Goal: Book appointment/travel/reservation

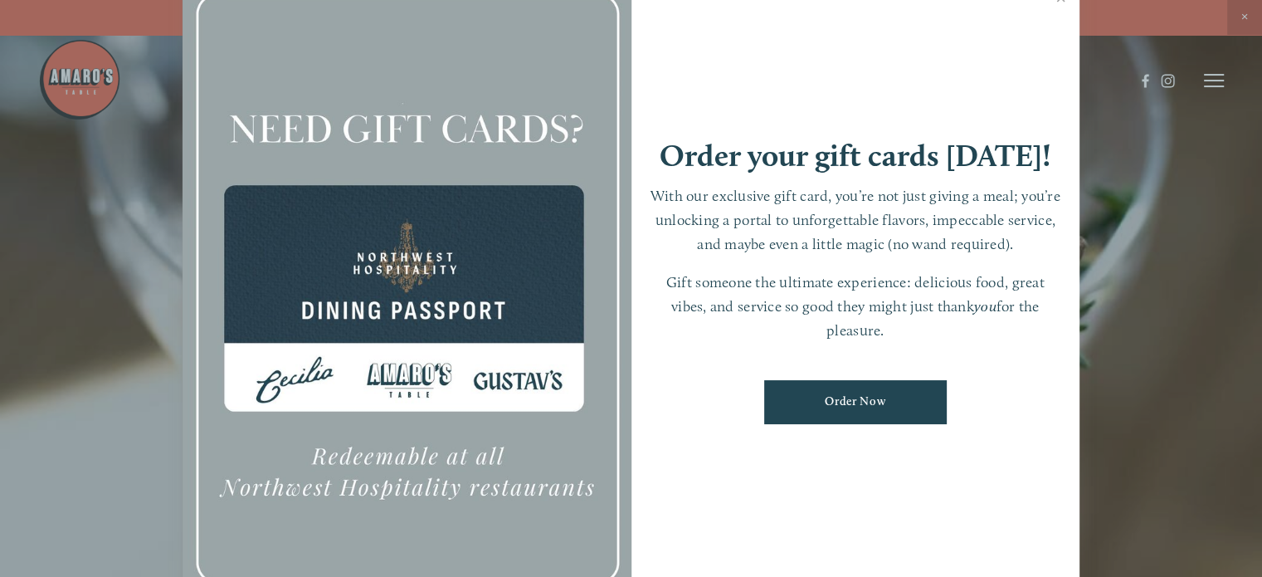
click at [23, 398] on div at bounding box center [631, 288] width 1262 height 577
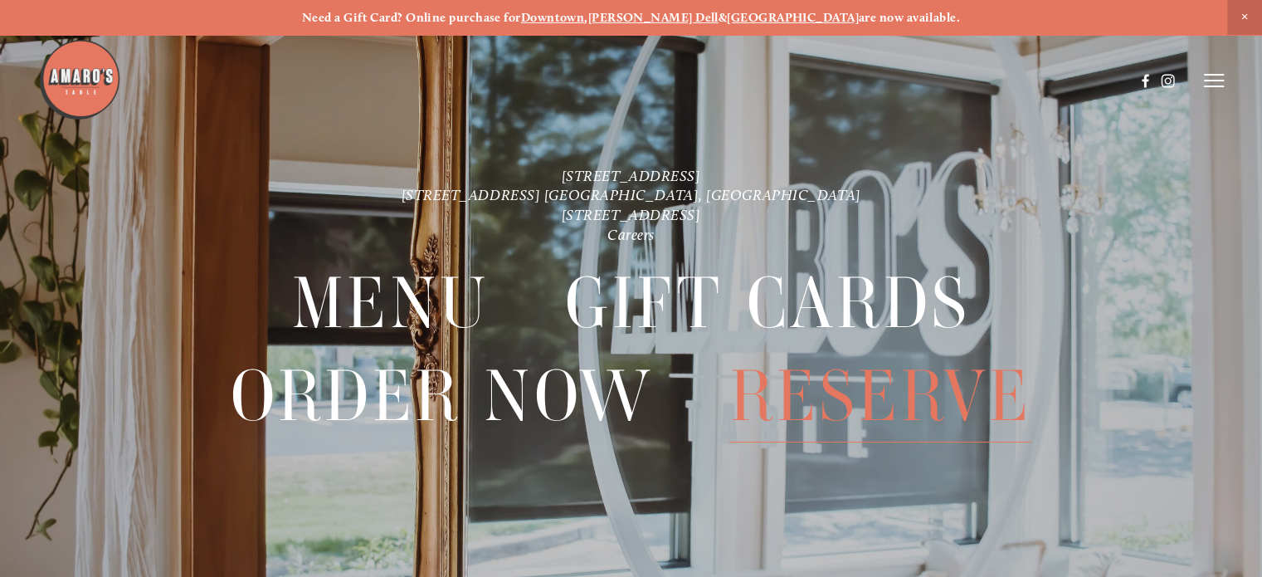
click at [871, 401] on span "Reserve" at bounding box center [880, 396] width 302 height 92
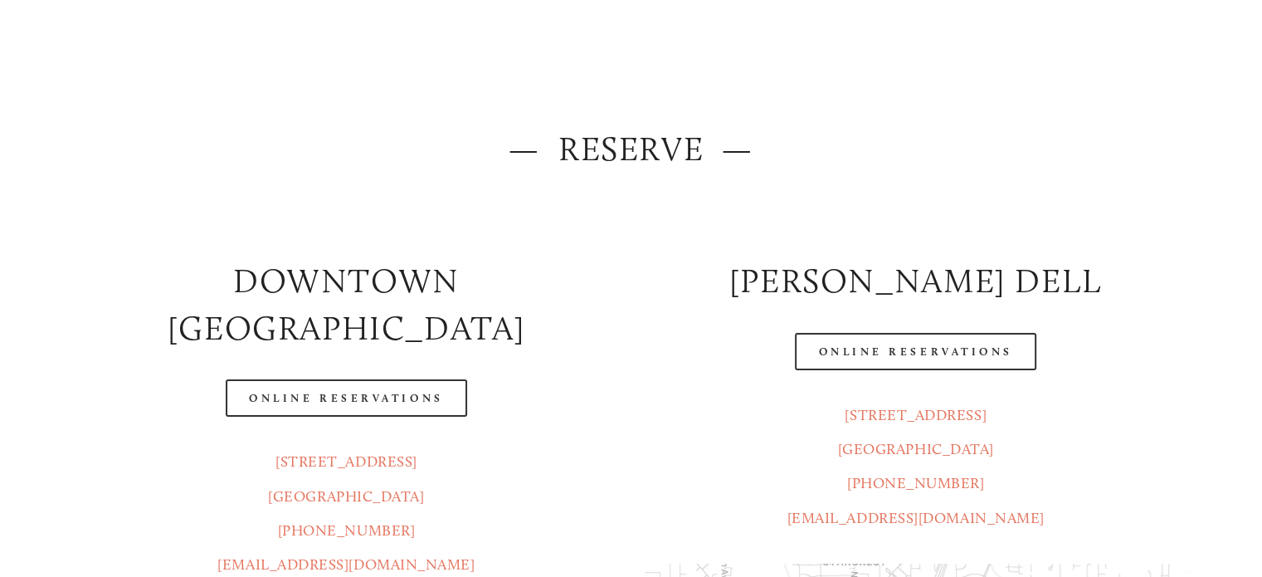
scroll to position [169, 0]
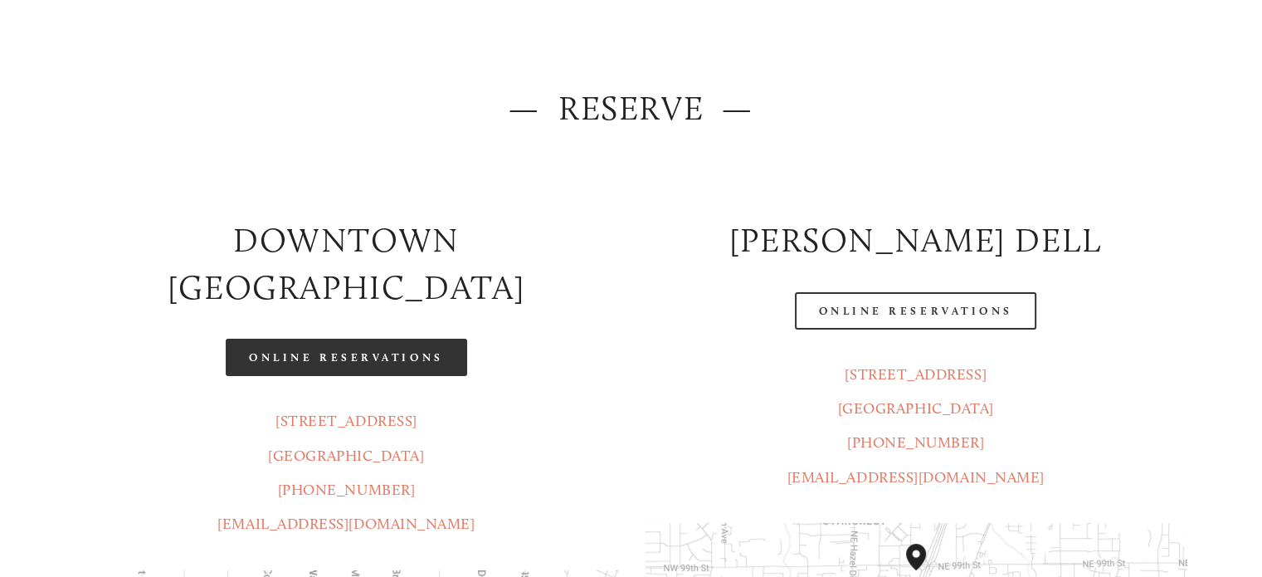
click at [417, 339] on link "Online Reservations" at bounding box center [346, 357] width 241 height 37
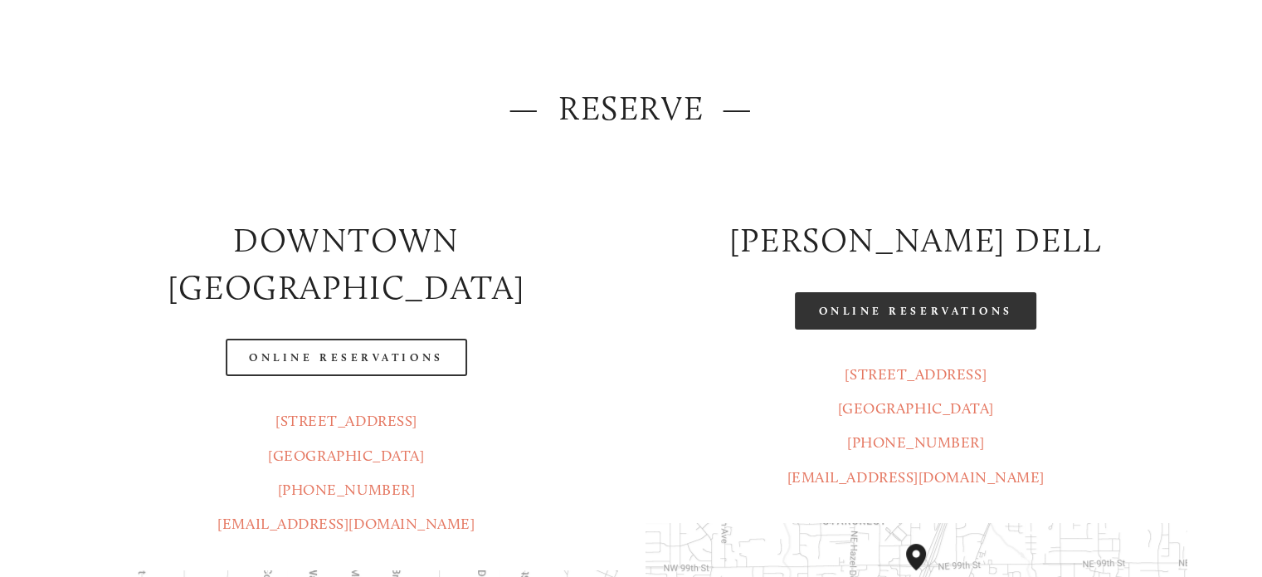
click at [923, 308] on link "Online Reservations" at bounding box center [915, 310] width 241 height 37
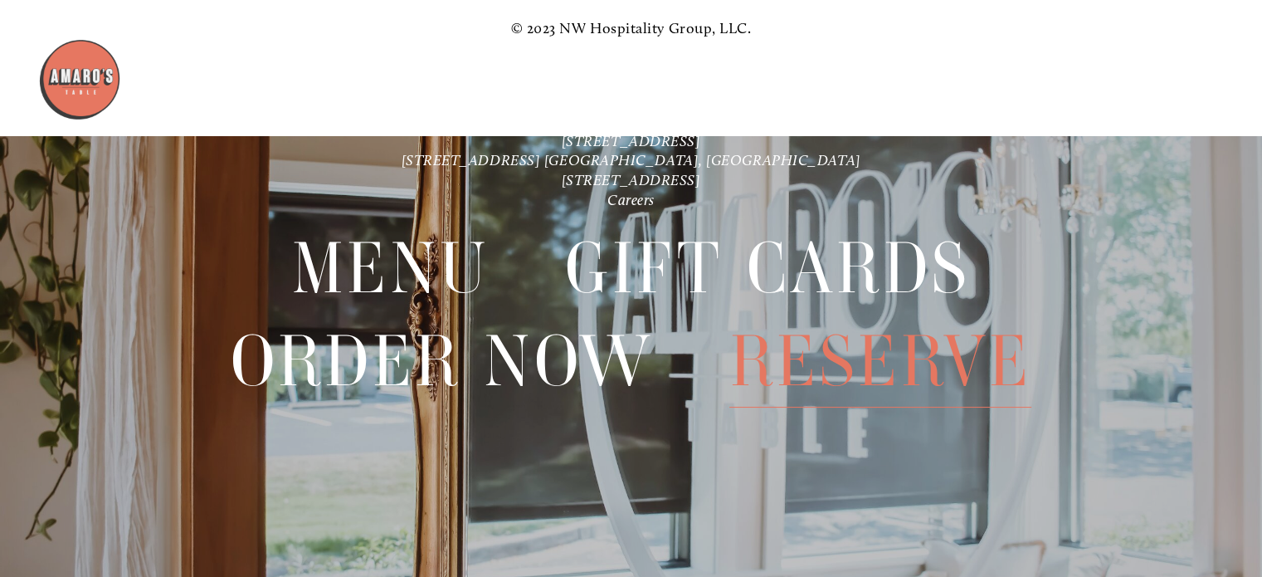
scroll to position [2710, 0]
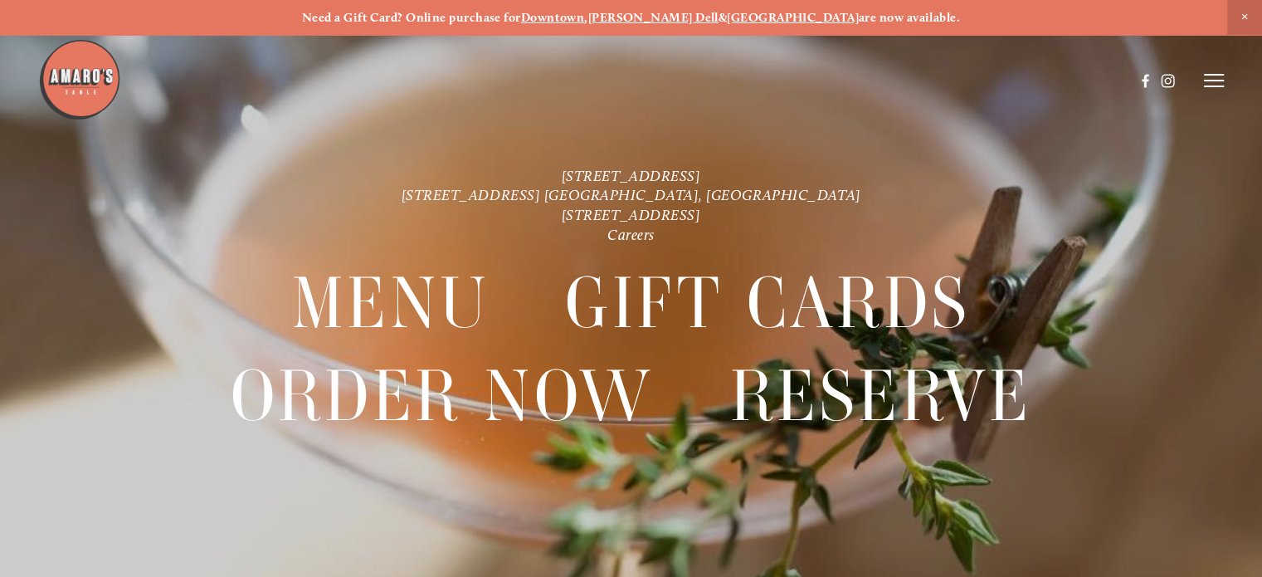
click at [1242, 13] on span "Close Announcement" at bounding box center [1244, 17] width 35 height 35
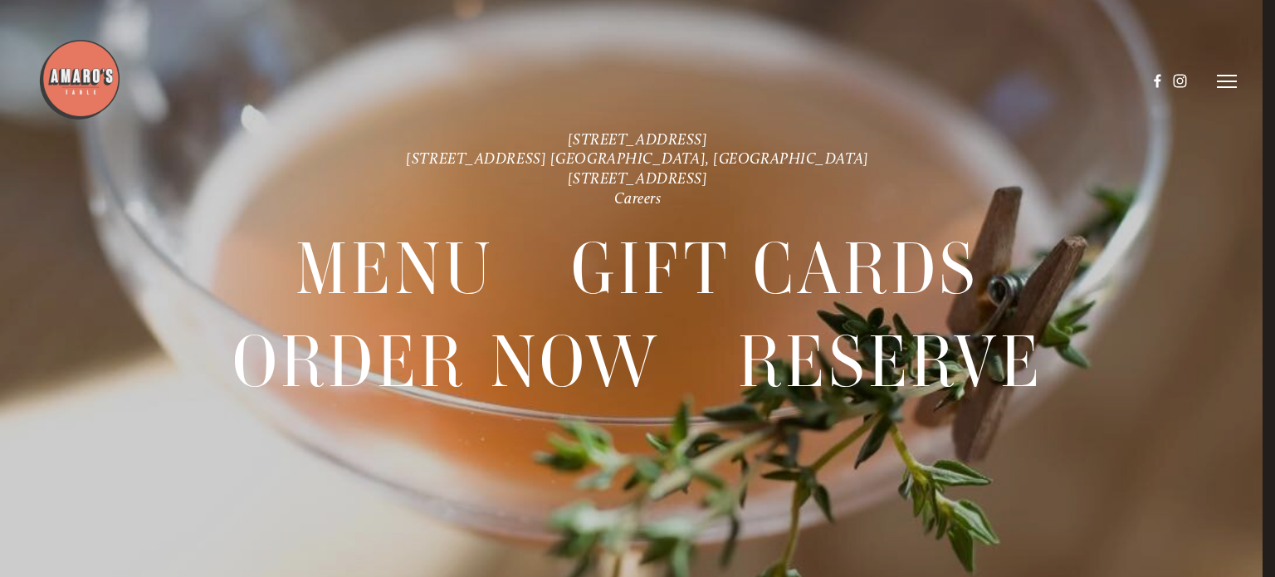
click at [1225, 82] on icon at bounding box center [1227, 81] width 20 height 15
click at [1034, 80] on span "Visit" at bounding box center [1033, 81] width 24 height 14
